Goal: Task Accomplishment & Management: Complete application form

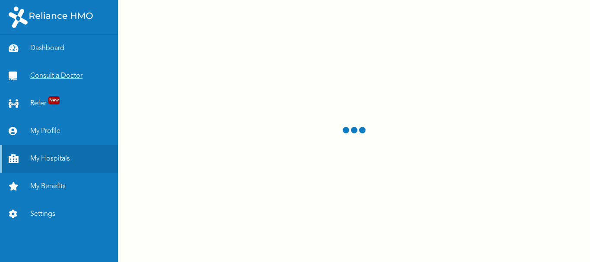
click at [54, 76] on link "Consult a Doctor" at bounding box center [59, 76] width 118 height 28
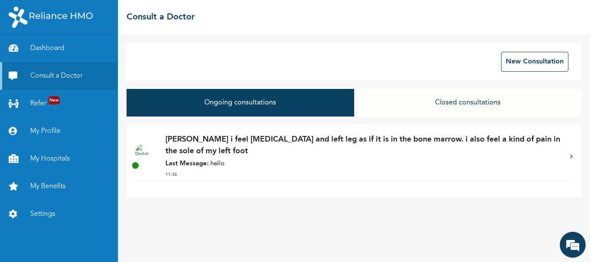
click at [474, 103] on button "Closed consultations" at bounding box center [467, 103] width 227 height 28
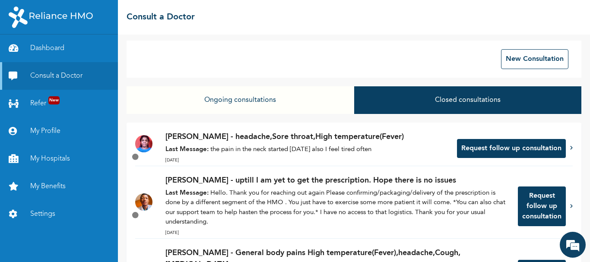
scroll to position [1, 0]
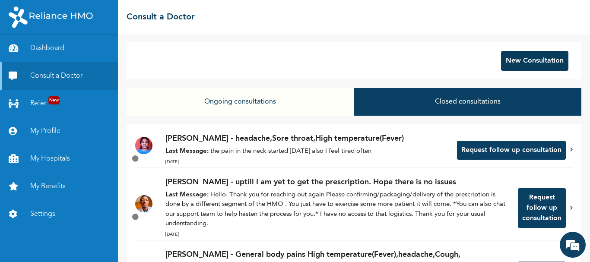
click at [531, 61] on button "New Consultation" at bounding box center [534, 61] width 67 height 20
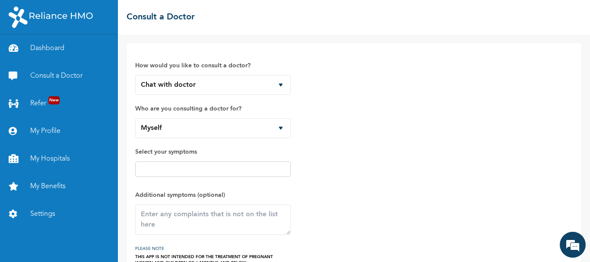
click at [219, 172] on input "text" at bounding box center [213, 169] width 150 height 10
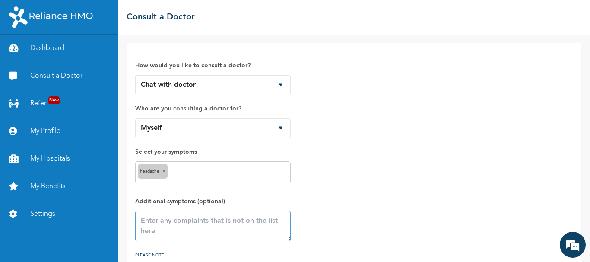
click at [165, 219] on textarea at bounding box center [212, 226] width 155 height 30
click at [175, 171] on input "text" at bounding box center [229, 172] width 118 height 10
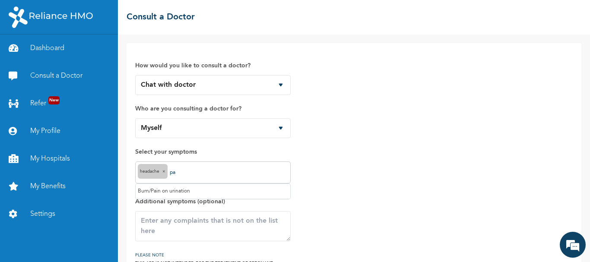
type input "p"
type input "P"
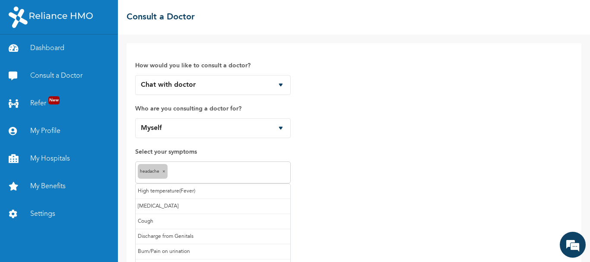
type input "a"
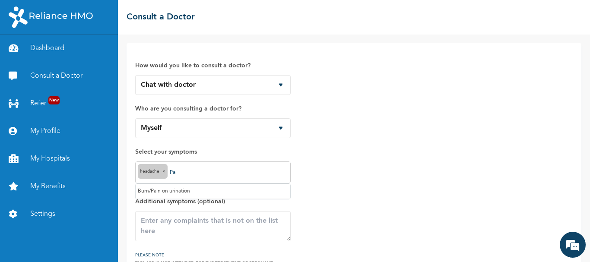
type input "P"
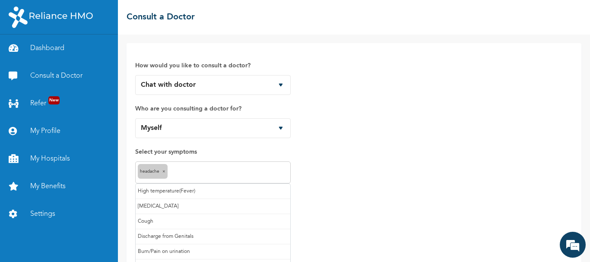
click at [336, 182] on div "How would you like to consult a doctor? Chat with doctor Phone Call Who are you…" at bounding box center [353, 162] width 437 height 221
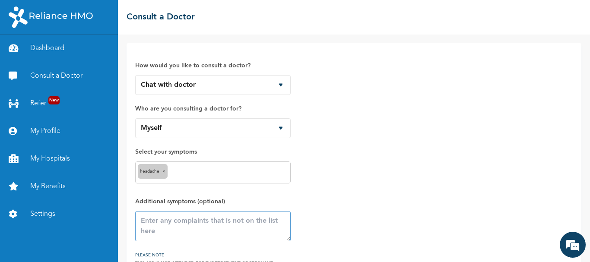
click at [146, 225] on textarea at bounding box center [212, 226] width 155 height 30
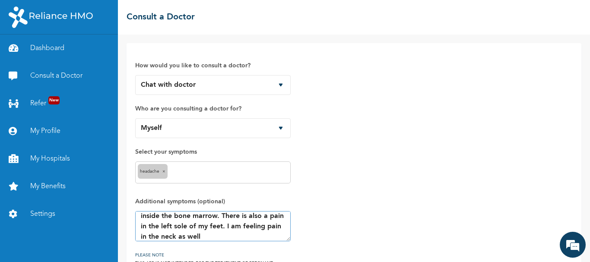
scroll to position [25, 0]
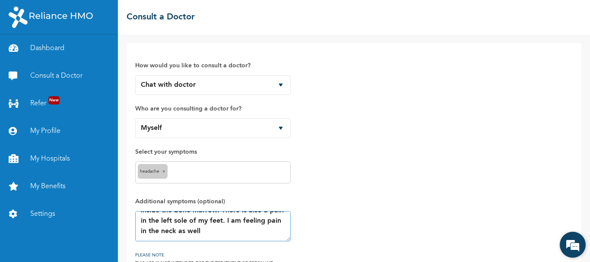
type textarea "Pain in the left arm and left leg as if it is inside the bone marrow. There is …"
click at [584, 257] on div "We're Online! How may I help you today?" at bounding box center [572, 245] width 26 height 26
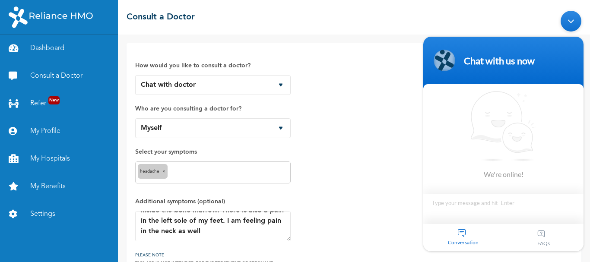
click html "Chat with us now We're online! Conversation FAQs"
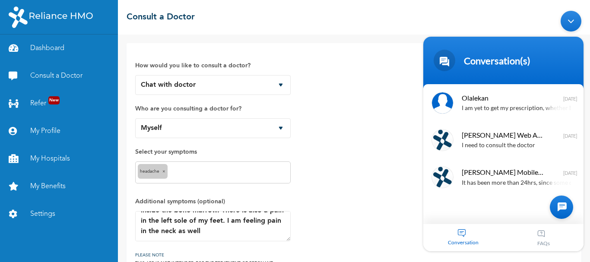
click at [353, 193] on div "How would you like to consult a doctor? Chat with doctor Phone Call Who are you…" at bounding box center [353, 162] width 437 height 221
click at [570, 23] on div "Minimize live chat window" at bounding box center [570, 21] width 21 height 21
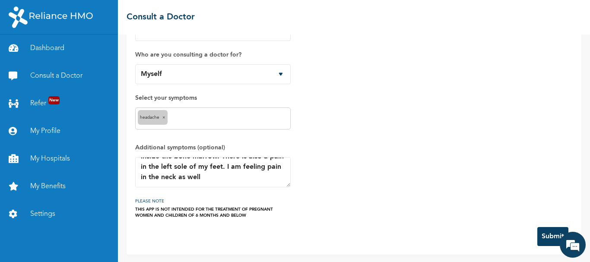
scroll to position [55, 0]
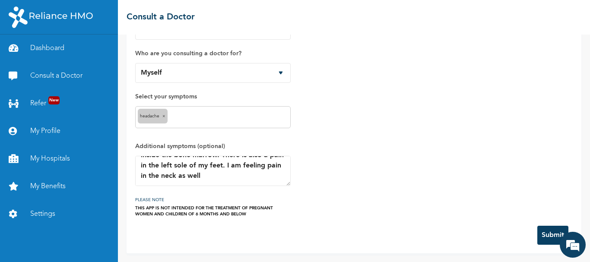
click at [539, 238] on button "Submit" at bounding box center [552, 235] width 31 height 19
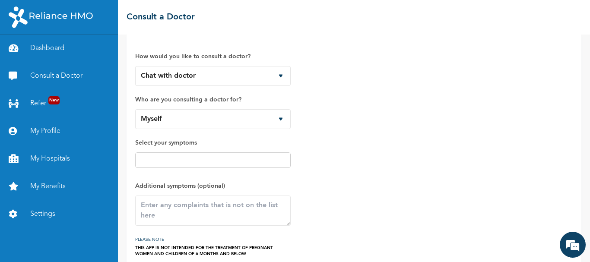
scroll to position [0, 0]
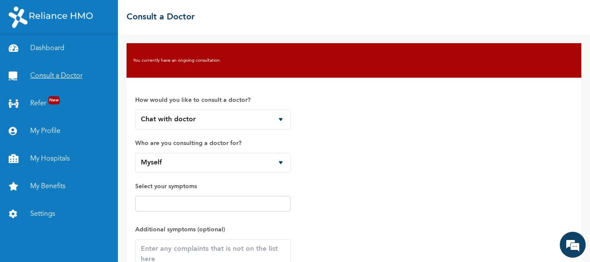
click at [48, 70] on link "Consult a Doctor" at bounding box center [59, 76] width 118 height 28
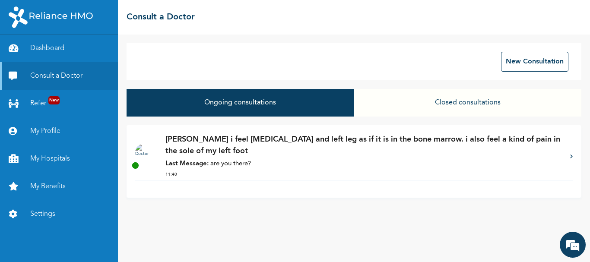
click at [137, 159] on div at bounding box center [150, 157] width 30 height 26
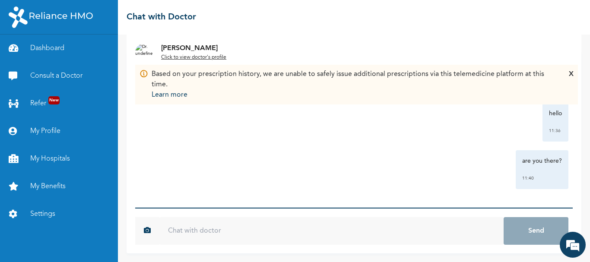
scroll to position [53, 0]
click at [196, 231] on input "text" at bounding box center [331, 231] width 344 height 28
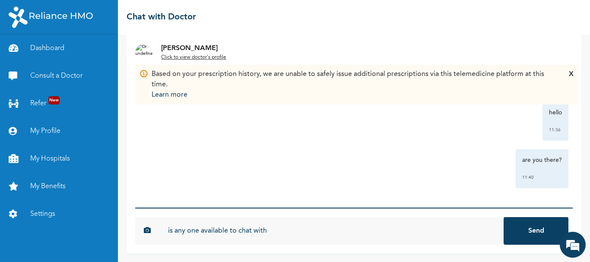
type input "is any one available to chat with"
click at [503, 217] on button "Send" at bounding box center [535, 231] width 65 height 28
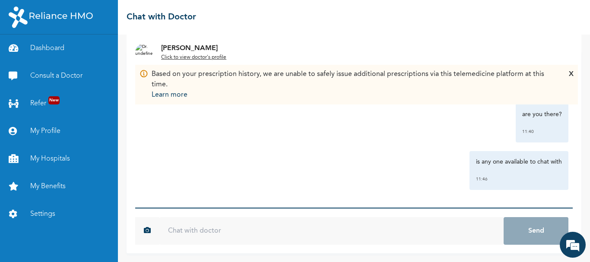
scroll to position [100, 0]
click at [188, 76] on div "Based on your prescription history, we are unable to safely issue additional pr…" at bounding box center [354, 84] width 404 height 31
click at [144, 74] on img at bounding box center [143, 73] width 9 height 9
click at [185, 79] on div "Based on your prescription history, we are unable to safely issue additional pr…" at bounding box center [354, 84] width 404 height 31
click at [569, 74] on div "X" at bounding box center [571, 84] width 5 height 31
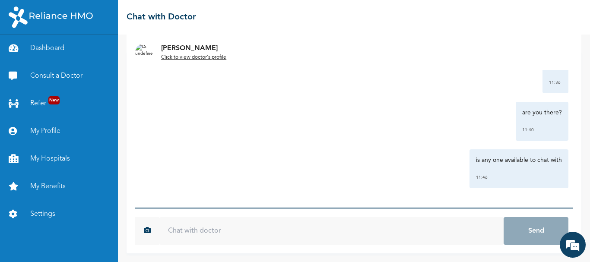
click at [204, 59] on u "Click to view doctor's profile" at bounding box center [193, 57] width 65 height 5
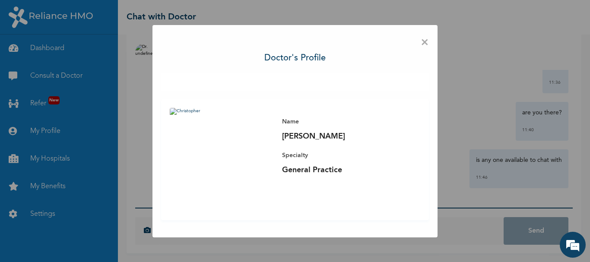
click at [424, 43] on span "×" at bounding box center [424, 43] width 8 height 18
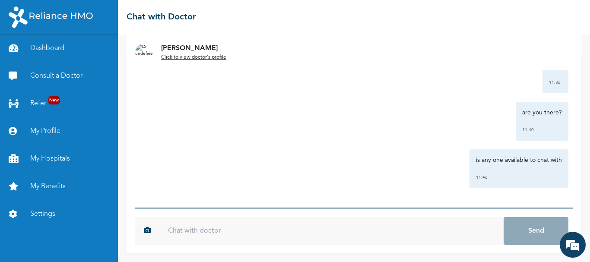
click at [142, 172] on div "is any one available to chat with 11:46" at bounding box center [353, 168] width 429 height 39
click at [48, 50] on link "Dashboard" at bounding box center [59, 49] width 118 height 28
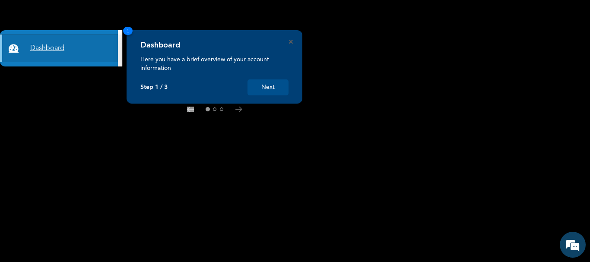
click at [54, 48] on link "Dashboard" at bounding box center [59, 49] width 118 height 28
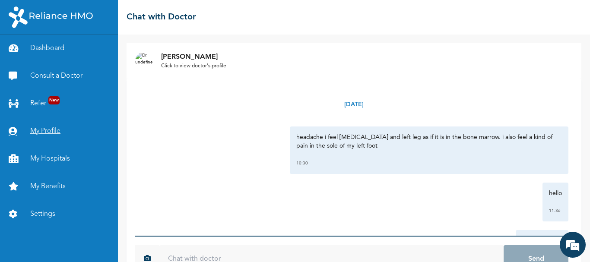
scroll to position [28, 0]
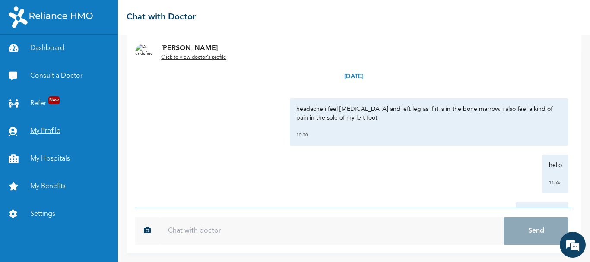
click at [47, 133] on link "My Profile" at bounding box center [59, 131] width 118 height 28
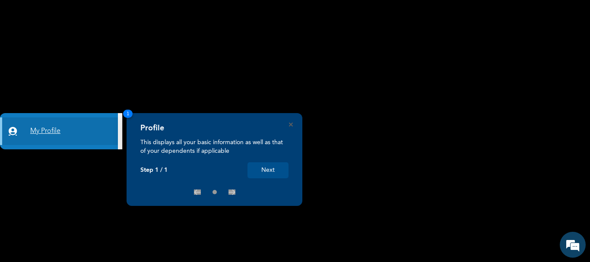
click at [67, 133] on link "My Profile" at bounding box center [59, 131] width 118 height 28
click at [289, 124] on icon "Close" at bounding box center [291, 125] width 4 height 4
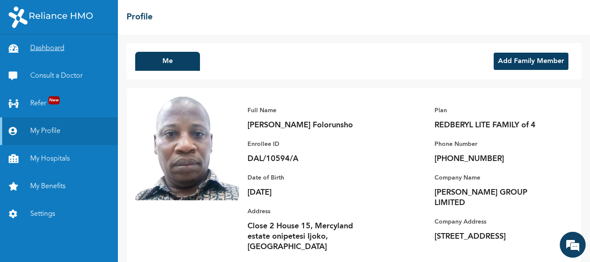
click at [47, 50] on link "Dashboard" at bounding box center [59, 49] width 118 height 28
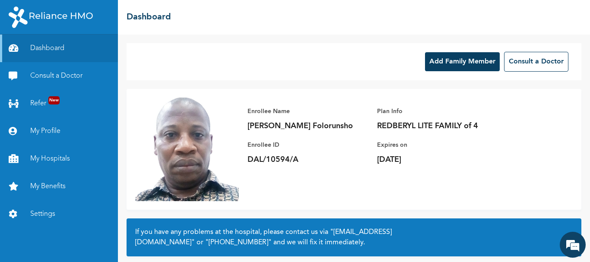
scroll to position [72, 0]
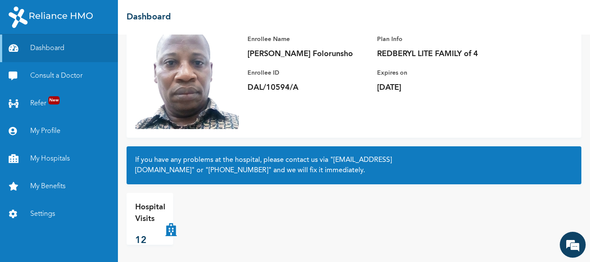
click at [145, 222] on p "Hospital Visits" at bounding box center [150, 213] width 30 height 23
click at [174, 230] on icon at bounding box center [170, 219] width 11 height 35
click at [172, 231] on icon at bounding box center [170, 219] width 11 height 35
click at [152, 211] on p "Hospital Visits" at bounding box center [150, 213] width 30 height 23
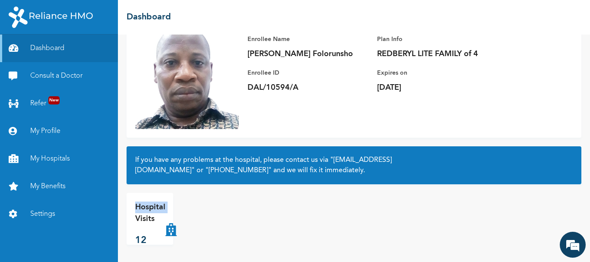
click at [152, 211] on p "Hospital Visits" at bounding box center [150, 213] width 30 height 23
click at [193, 225] on div "Hospital Visits 12" at bounding box center [198, 219] width 145 height 52
click at [199, 206] on div "Hospital Visits 12" at bounding box center [198, 219] width 145 height 52
click at [138, 205] on p "Hospital Visits" at bounding box center [150, 213] width 30 height 23
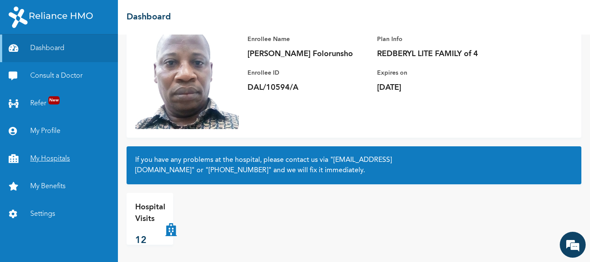
click at [60, 159] on link "My Hospitals" at bounding box center [59, 159] width 118 height 28
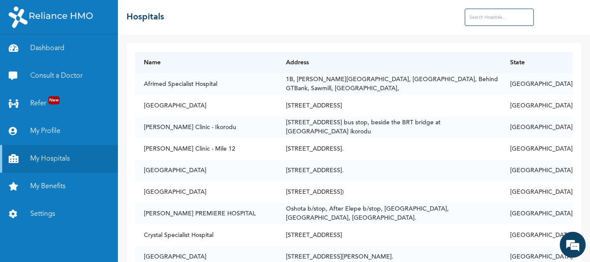
click at [478, 17] on input "text" at bounding box center [499, 17] width 69 height 17
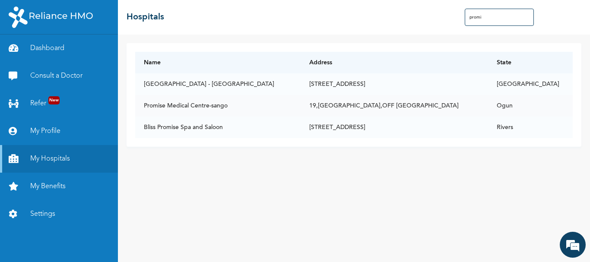
type input "promi"
click at [300, 104] on td "19,[GEOGRAPHIC_DATA],OFF [GEOGRAPHIC_DATA]" at bounding box center [394, 106] width 188 height 22
click at [241, 104] on td "Promise Medical Centre-sango" at bounding box center [217, 106] width 165 height 22
click at [55, 187] on link "My Benefits" at bounding box center [59, 187] width 118 height 28
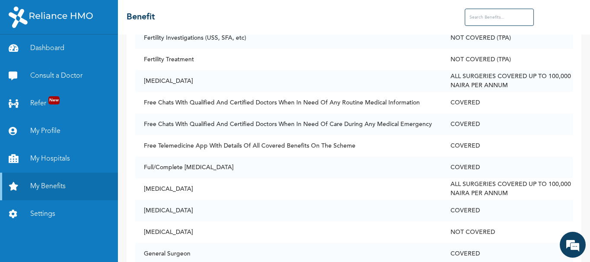
scroll to position [1529, 0]
